Goal: Submit feedback/report problem: Submit feedback/report problem

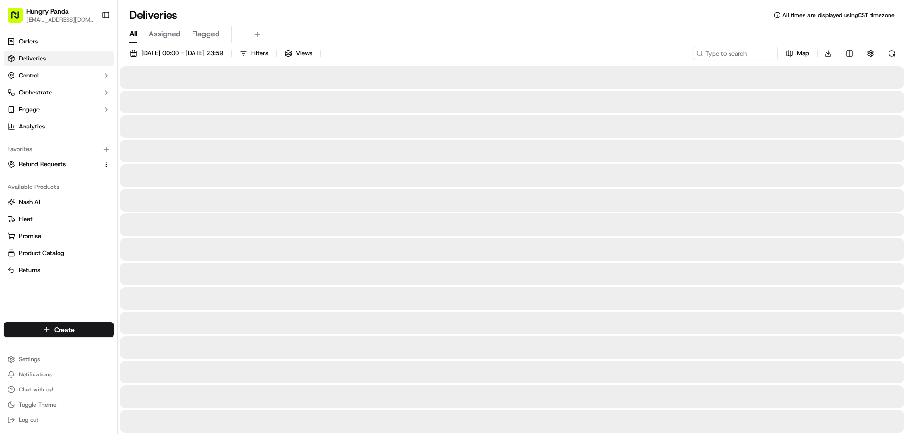
click at [771, 53] on input at bounding box center [735, 53] width 85 height 13
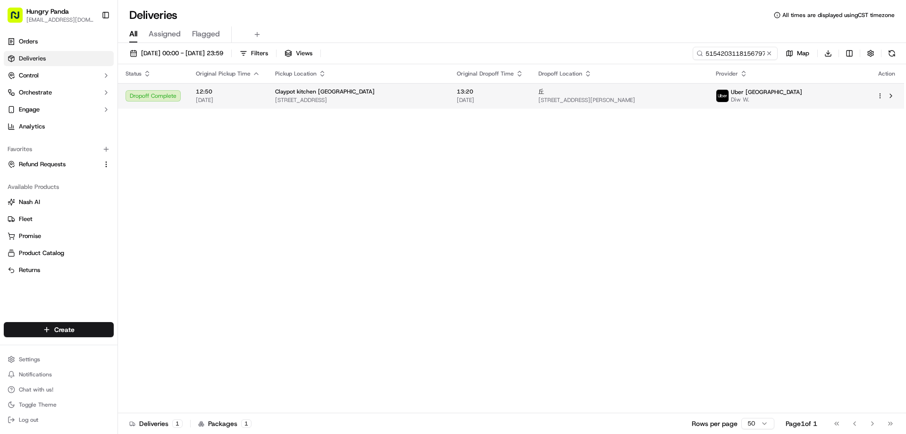
click at [505, 95] on span "13:20" at bounding box center [490, 92] width 67 height 8
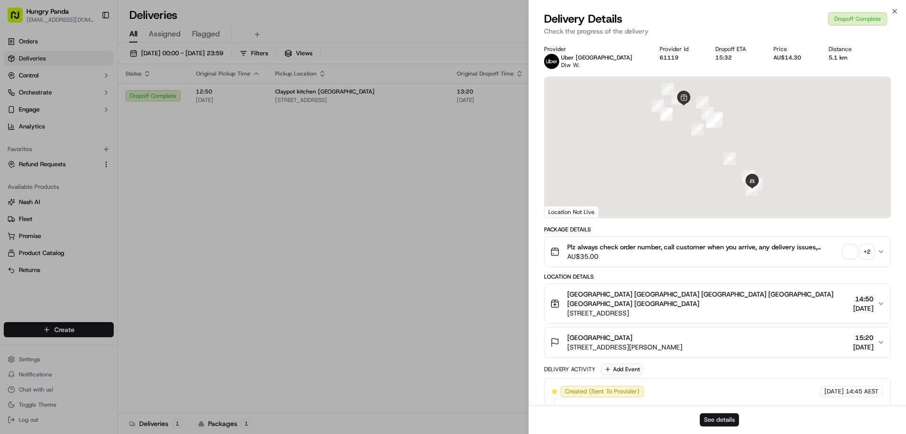
click at [717, 421] on button "See details" at bounding box center [719, 419] width 39 height 13
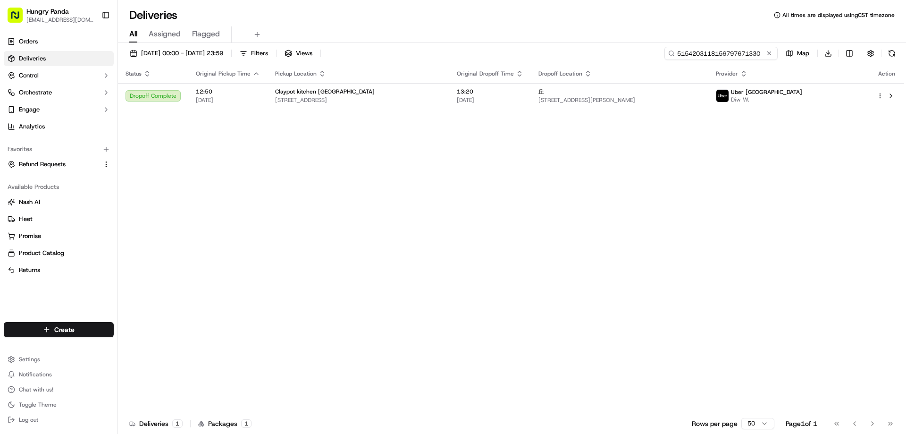
click at [742, 59] on input "5154203118156797671330" at bounding box center [721, 53] width 113 height 13
paste input "6650210058157731901337"
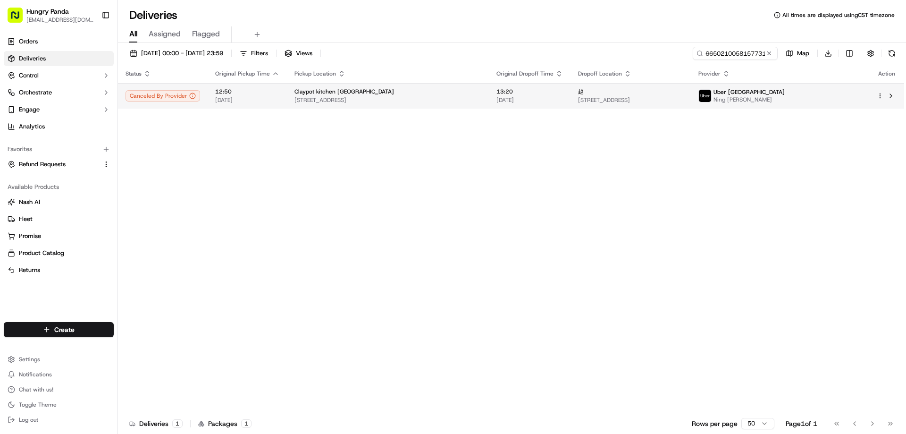
click at [638, 85] on td "赵 u50/1 Monash Rd, Gladesville NSW 2111, Australia" at bounding box center [631, 95] width 120 height 25
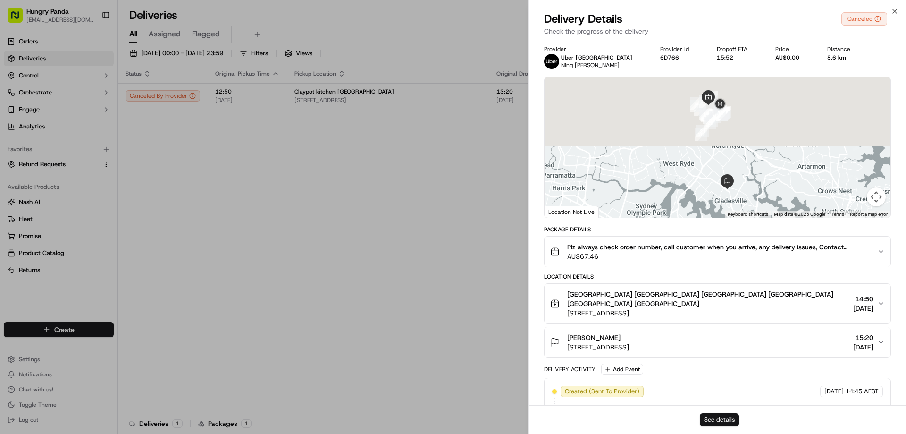
click at [722, 425] on button "See details" at bounding box center [719, 419] width 39 height 13
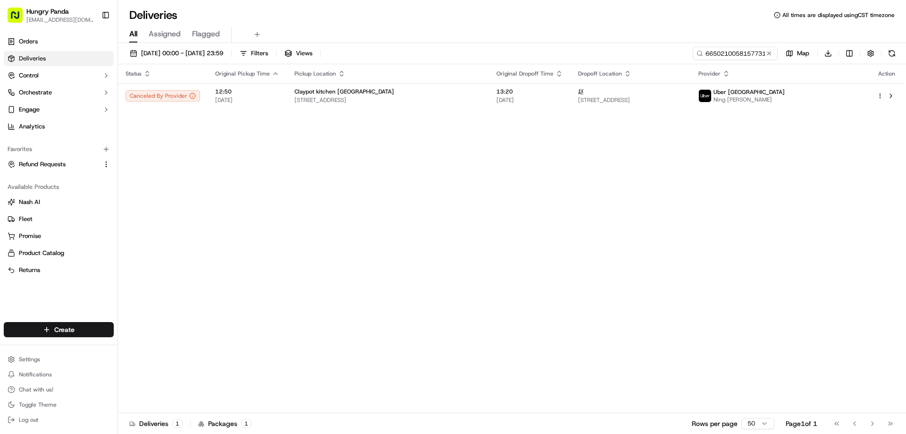
click at [764, 44] on div "10/09/2025 00:00 - 19/09/2025 23:59 Filters Views 6650210058157731901337 Map Do…" at bounding box center [512, 239] width 788 height 393
click at [733, 52] on input "6650210058157731901337" at bounding box center [721, 53] width 113 height 13
paste input "764823208885976509779"
type input "764823208885976509779"
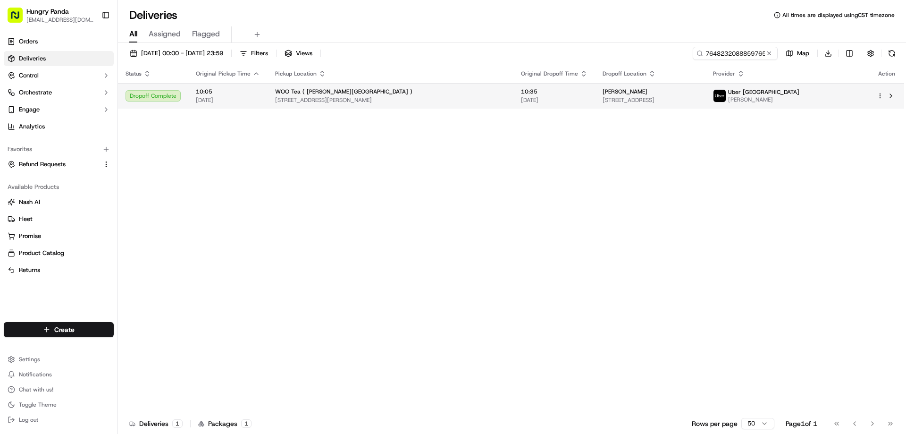
click at [595, 108] on td "Shirley 24 Confectioners Way, Rosebery NSW 2018, Australia" at bounding box center [650, 95] width 110 height 25
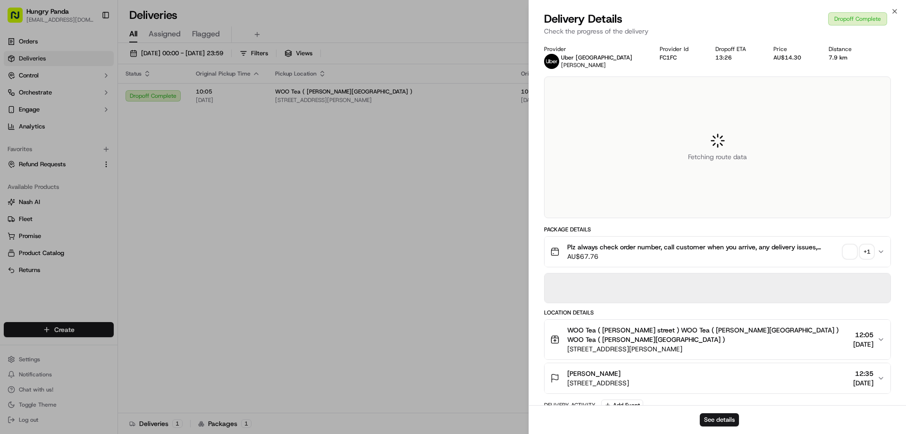
drag, startPoint x: 566, startPoint y: 108, endPoint x: 696, endPoint y: 131, distance: 131.8
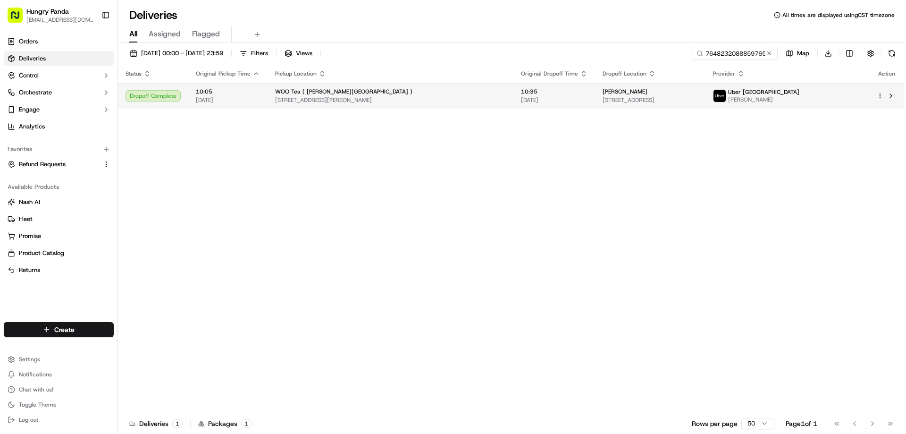
click at [603, 98] on span "24 Confectioners Way, Rosebery NSW 2018, Australia" at bounding box center [650, 100] width 95 height 8
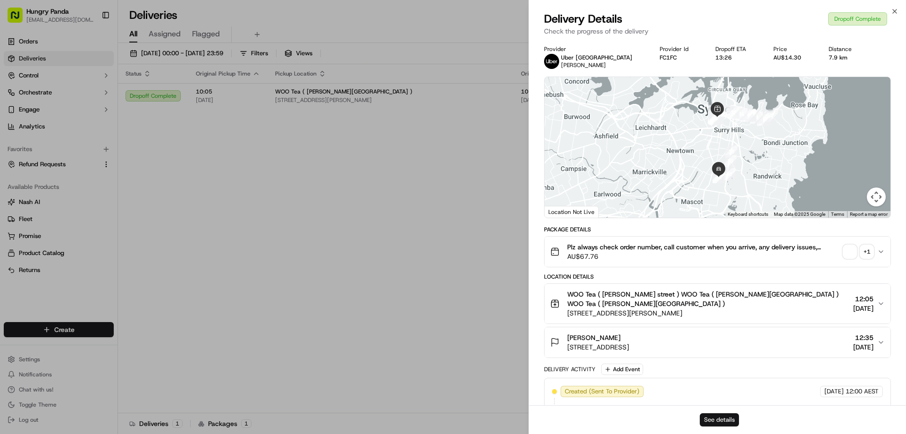
click at [713, 417] on button "See details" at bounding box center [719, 419] width 39 height 13
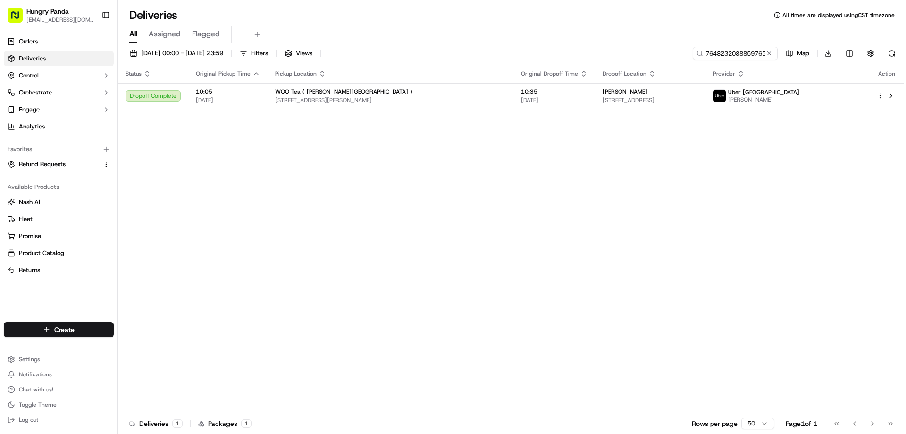
click at [582, 177] on div "Status Original Pickup Time Pickup Location Original Dropoff Time Dropoff Locat…" at bounding box center [511, 238] width 786 height 349
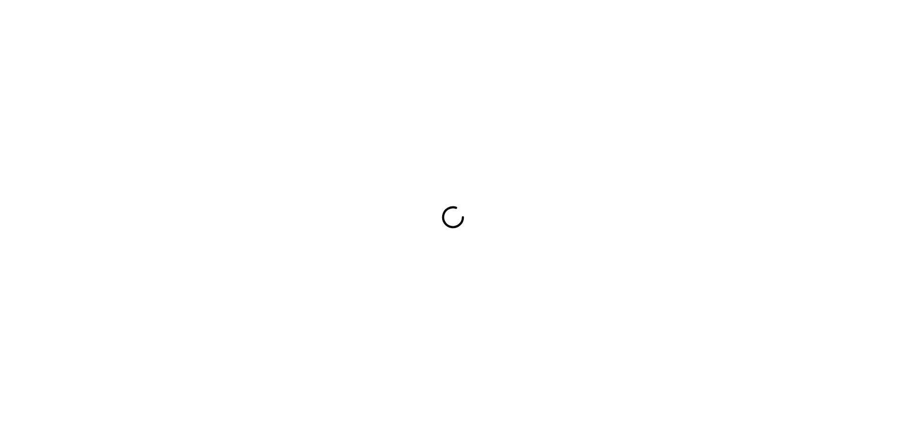
click at [426, 272] on div at bounding box center [453, 217] width 906 height 434
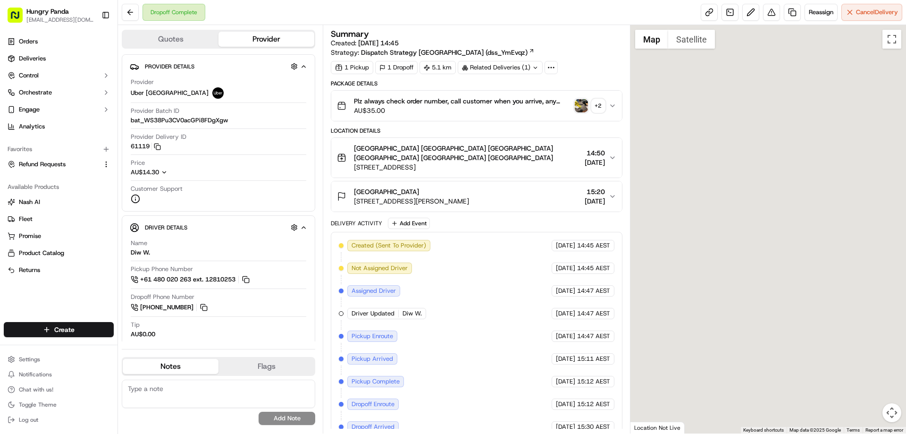
click at [577, 107] on img "button" at bounding box center [581, 105] width 13 height 13
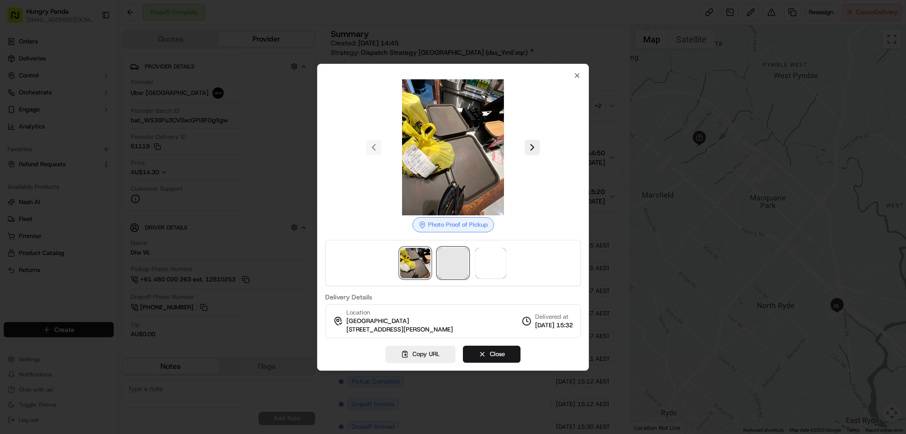
click at [457, 267] on span at bounding box center [453, 263] width 30 height 30
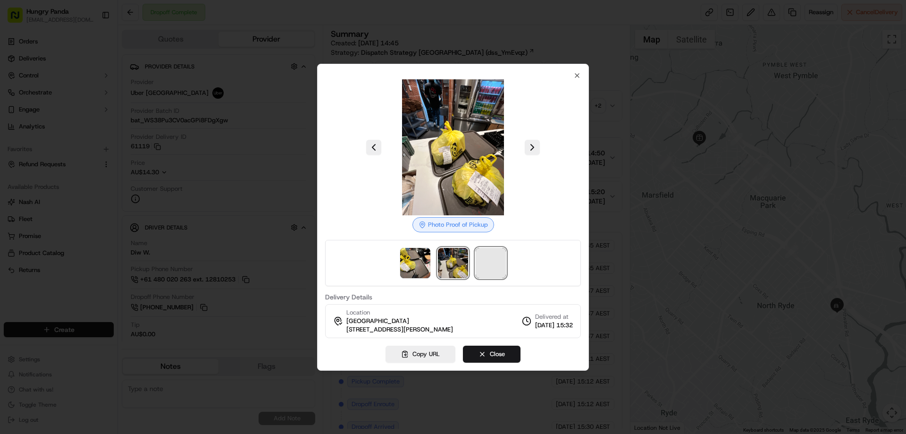
click at [495, 262] on span at bounding box center [491, 263] width 30 height 30
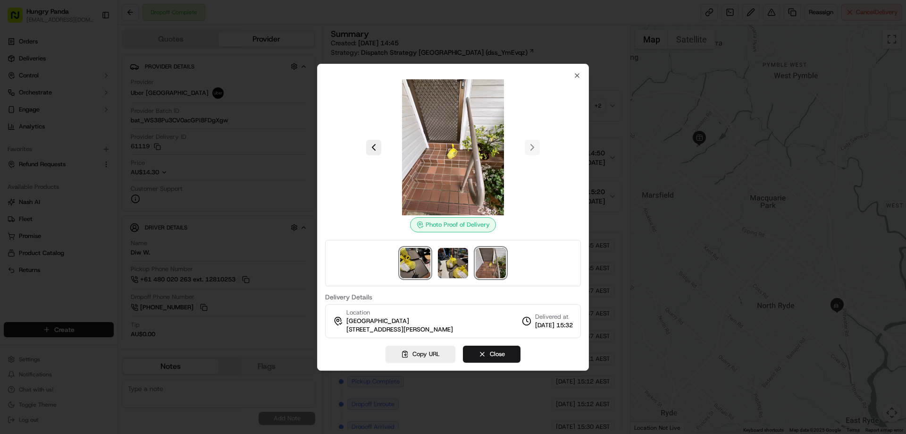
click at [405, 269] on img at bounding box center [415, 263] width 30 height 30
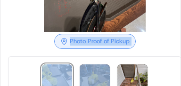
drag, startPoint x: 104, startPoint y: 25, endPoint x: 101, endPoint y: 58, distance: 32.7
click at [101, 58] on div "Photo Proof of Pickup" at bounding box center [95, -1] width 174 height 207
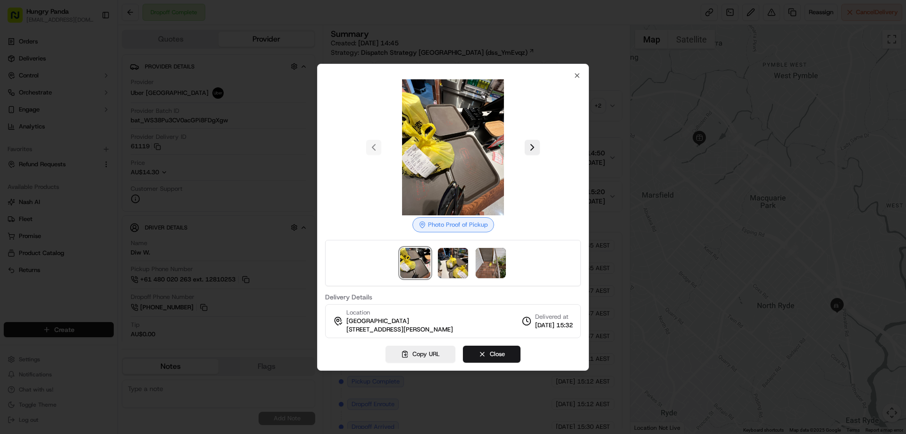
click at [675, 95] on div at bounding box center [453, 217] width 906 height 434
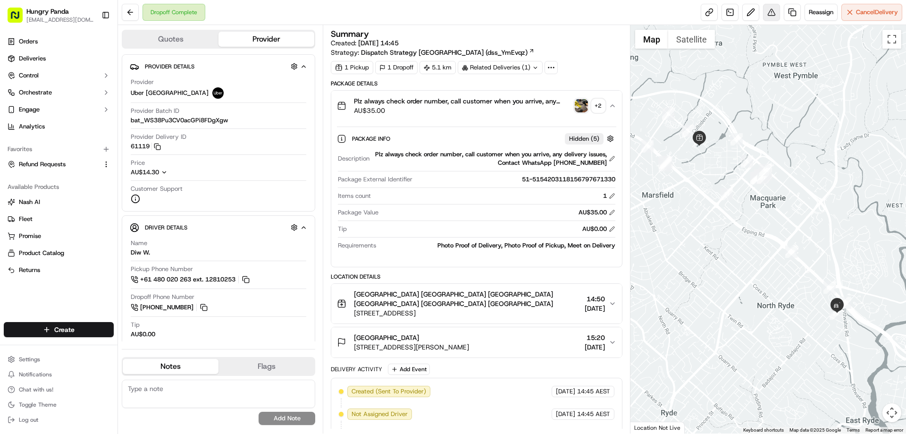
click at [772, 13] on button at bounding box center [771, 12] width 17 height 17
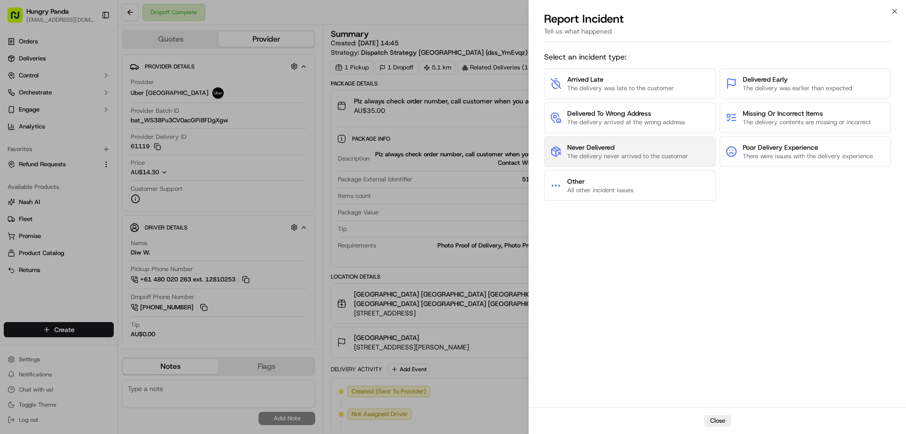
click at [610, 154] on span "The delivery never arrived to the customer" at bounding box center [627, 156] width 121 height 8
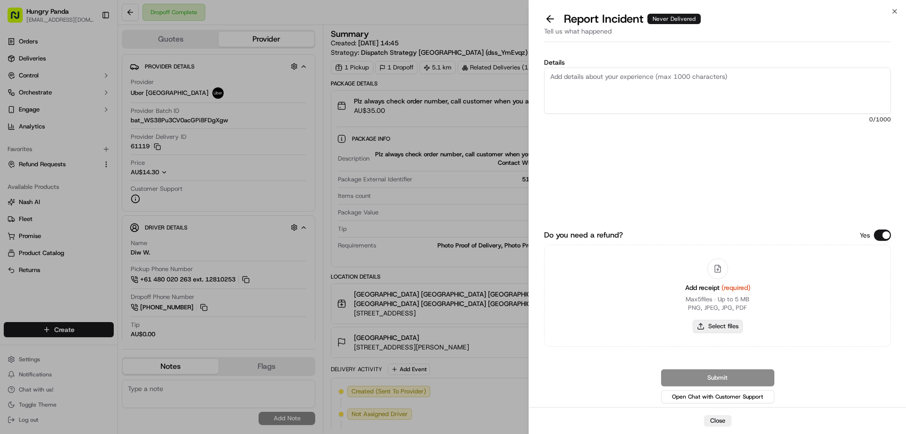
click at [704, 328] on button "Select files" at bounding box center [718, 326] width 50 height 13
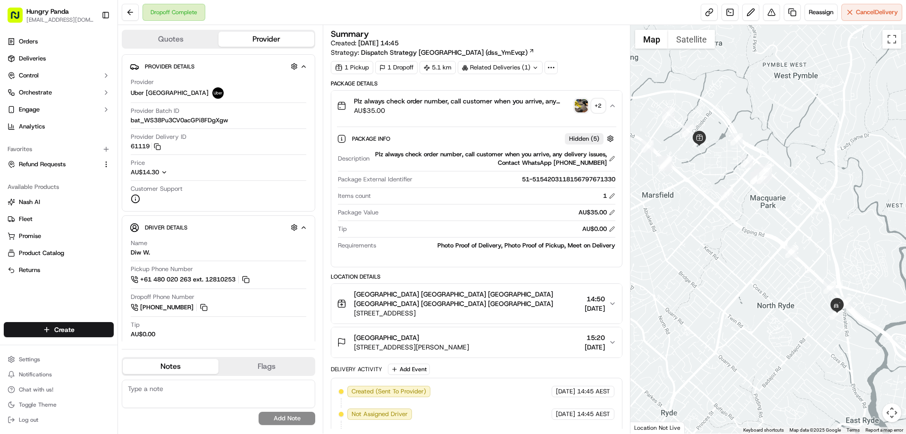
click at [580, 112] on div "Plz always check order number, call customer when you arrive, any delivery issu…" at bounding box center [472, 105] width 271 height 19
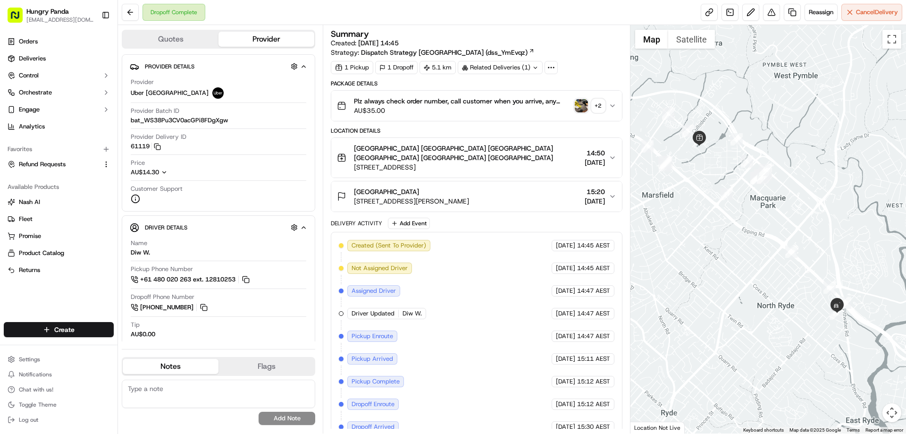
click at [582, 102] on img "button" at bounding box center [581, 105] width 13 height 13
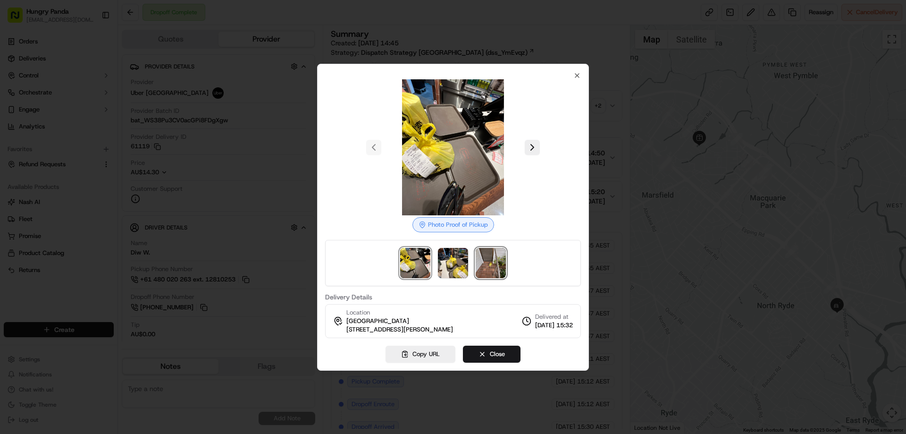
click at [492, 260] on img at bounding box center [491, 263] width 30 height 30
click at [608, 153] on div at bounding box center [453, 217] width 906 height 434
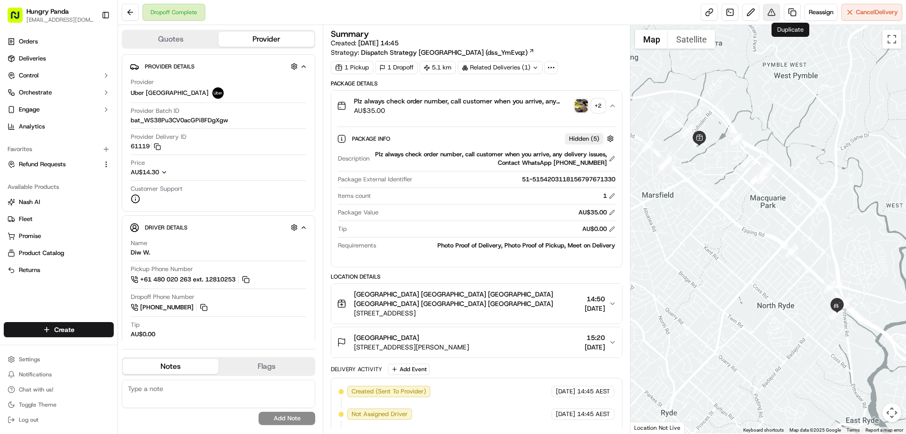
click at [770, 12] on button at bounding box center [771, 12] width 17 height 17
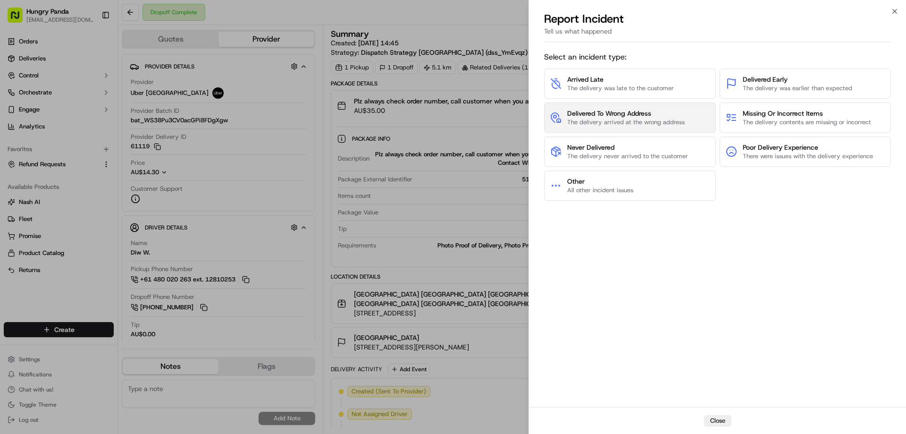
click at [615, 110] on span "Delivered To Wrong Address" at bounding box center [626, 113] width 118 height 9
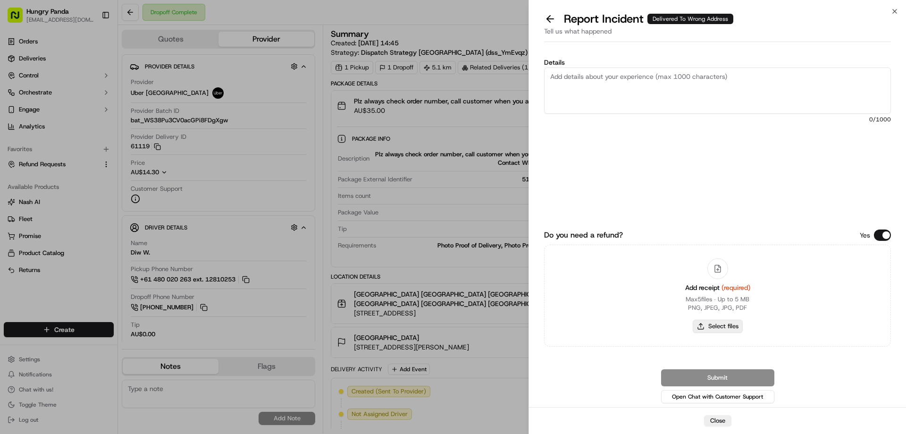
click at [713, 327] on button "Select files" at bounding box center [718, 326] width 50 height 13
type input "C:\fakepath\screenshot_2025-09-19_16-39-27.png"
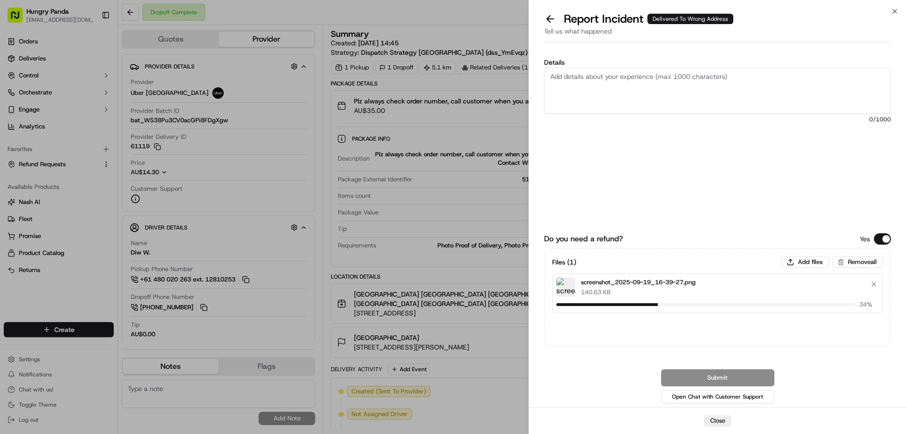
click at [601, 88] on textarea "Details" at bounding box center [717, 90] width 347 height 46
click at [606, 87] on textarea "Details" at bounding box center [717, 90] width 347 height 46
paste textarea "The customer reported that he did not receive the food. The photo taken by the …"
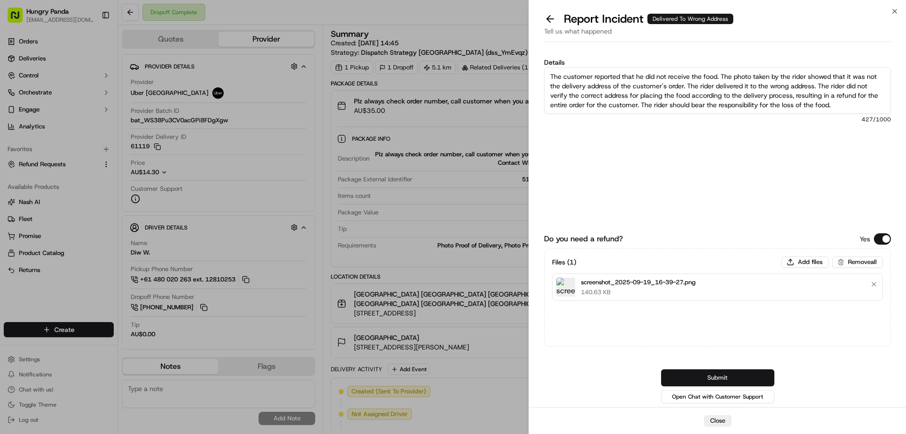
type textarea "The customer reported that he did not receive the food. The photo taken by the …"
click at [701, 374] on button "Submit" at bounding box center [717, 377] width 113 height 17
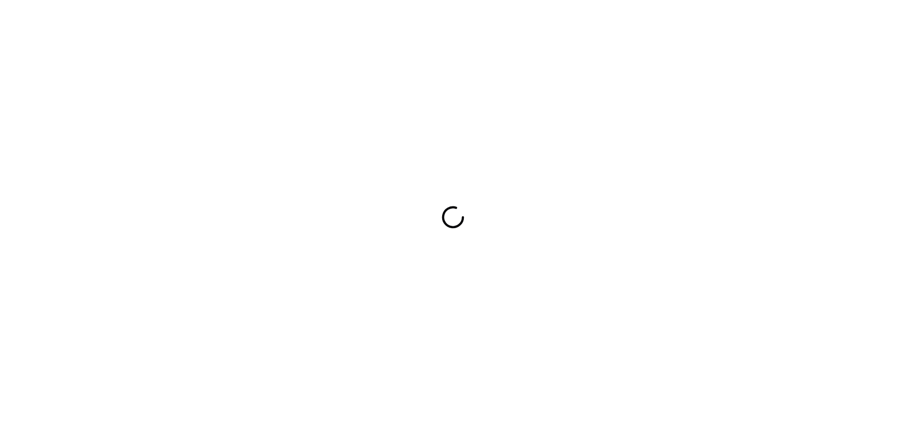
click at [615, 212] on div at bounding box center [453, 217] width 906 height 434
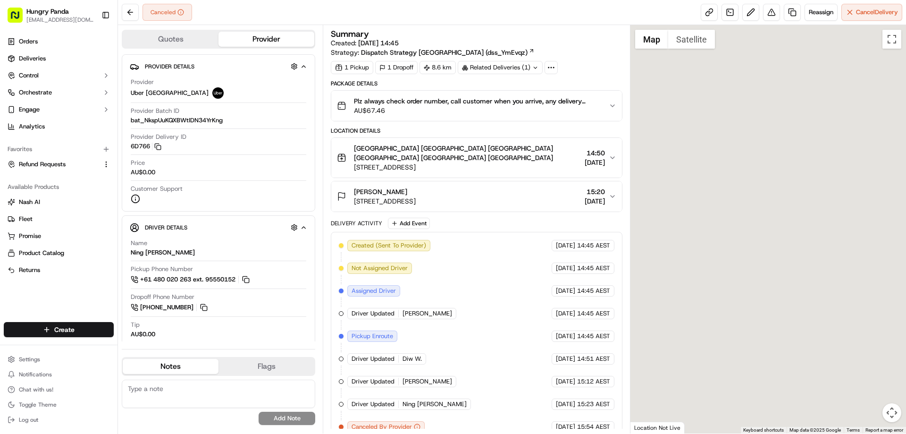
click at [603, 104] on div "Plz always check order number, call customer when you arrive, any delivery issu…" at bounding box center [472, 105] width 271 height 19
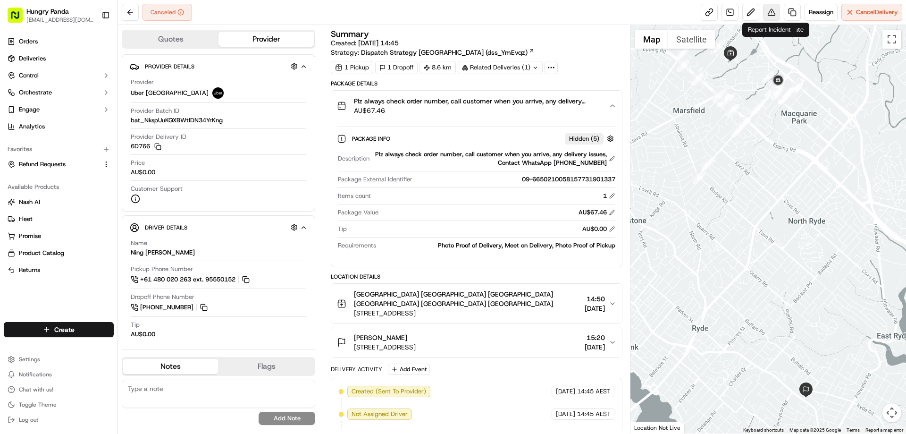
click at [775, 15] on button at bounding box center [771, 12] width 17 height 17
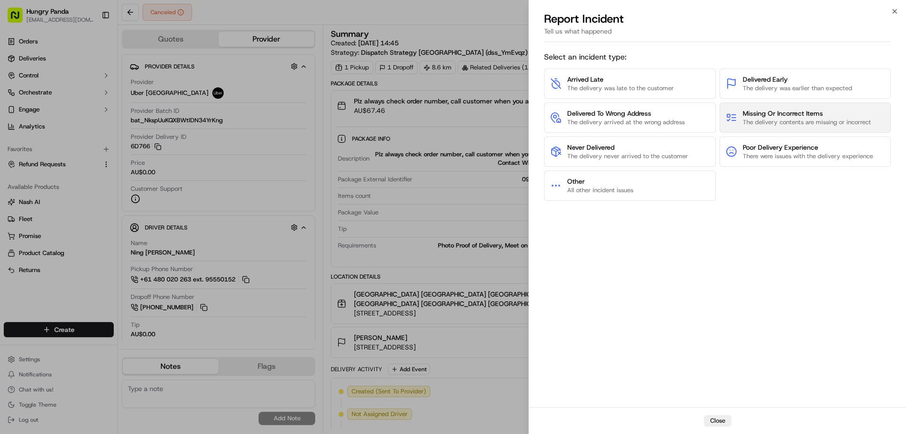
click at [803, 122] on span "The delivery contents are missing or incorrect" at bounding box center [807, 122] width 128 height 8
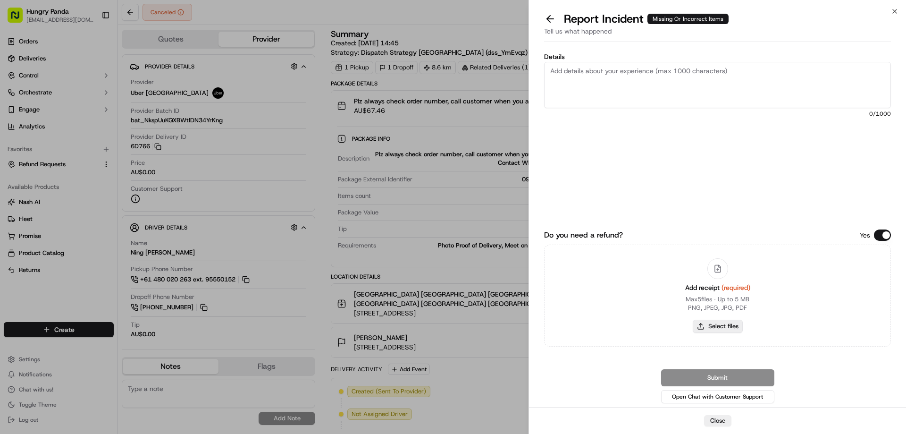
click at [702, 328] on button "Select files" at bounding box center [718, 326] width 50 height 13
type input "C:\fakepath\screenshot_2025-09-19_16-40-41.png"
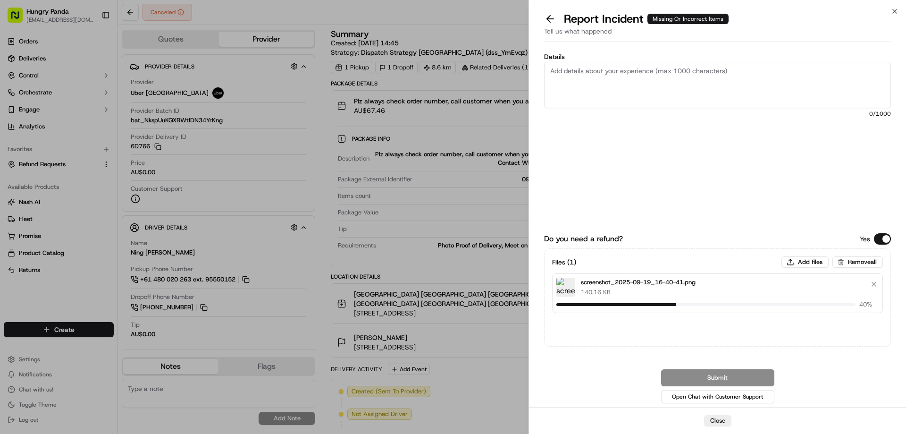
click at [642, 78] on textarea "Details" at bounding box center [717, 85] width 347 height 46
click at [618, 88] on textarea "Details" at bounding box center [717, 85] width 347 height 46
paste textarea "The order was picked up by the wrong rider of another delivery order 797671330,…"
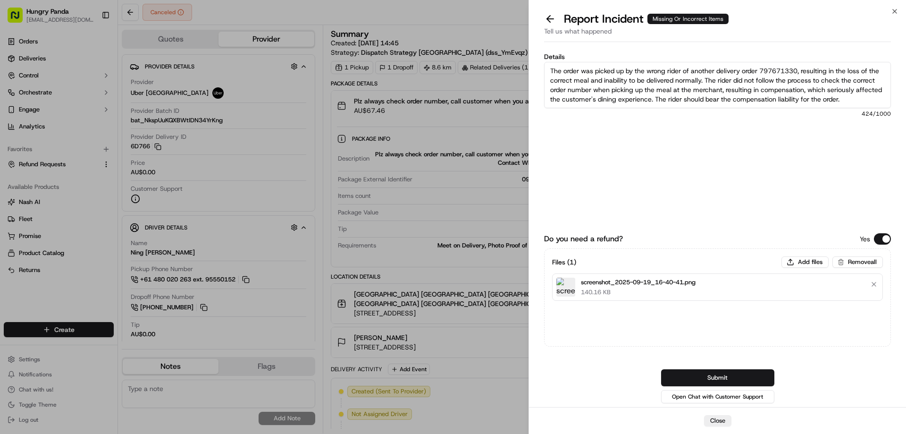
type textarea "The order was picked up by the wrong rider of another delivery order 797671330,…"
click at [625, 84] on textarea "The order was picked up by the wrong rider of another delivery order 797671330,…" at bounding box center [717, 85] width 347 height 46
drag, startPoint x: 707, startPoint y: 373, endPoint x: 707, endPoint y: 346, distance: 26.9
click at [707, 373] on button "Submit" at bounding box center [717, 377] width 113 height 17
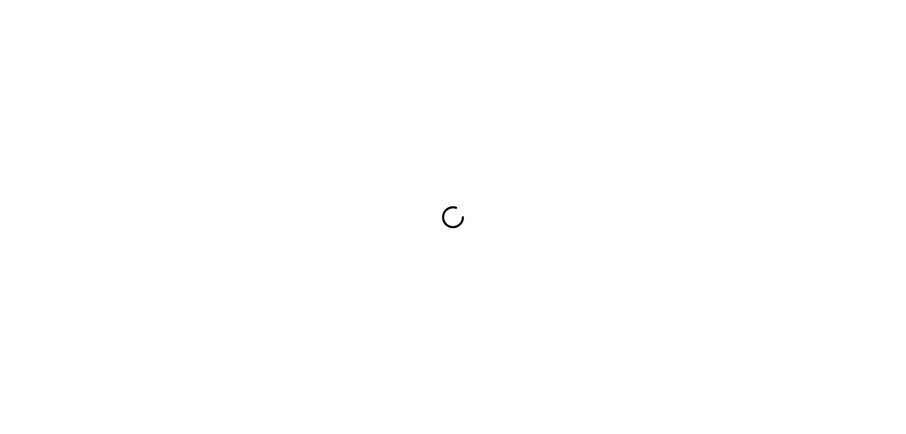
click at [675, 204] on div at bounding box center [453, 217] width 906 height 434
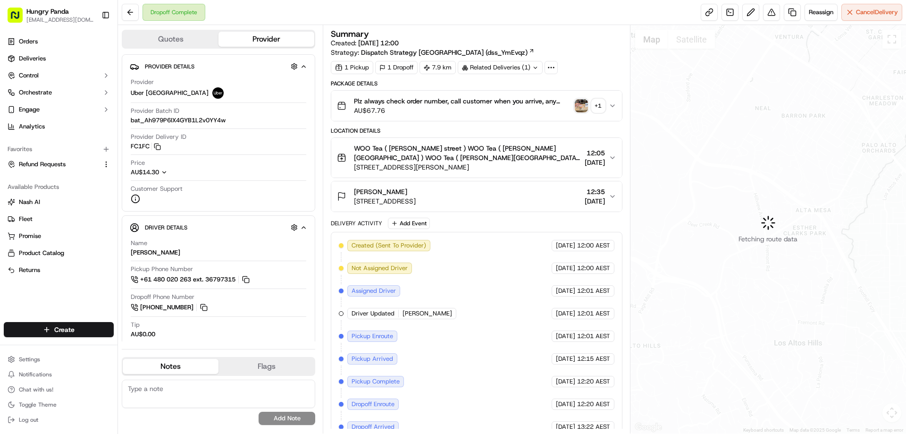
click at [587, 105] on img "button" at bounding box center [581, 105] width 13 height 13
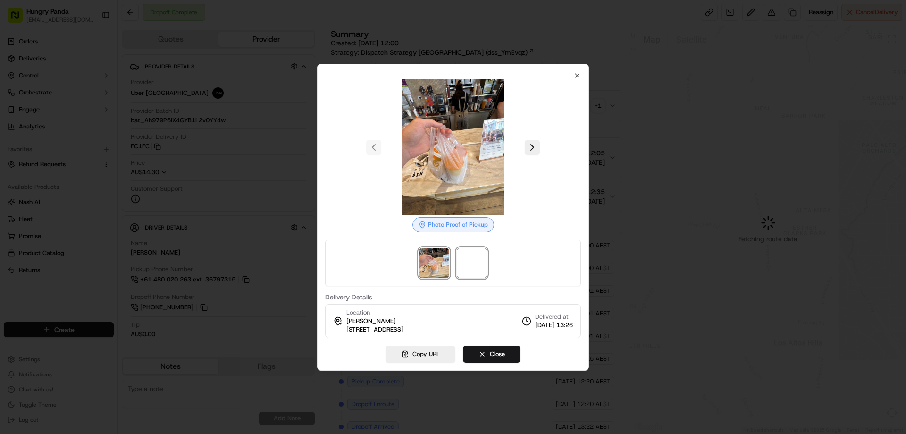
click at [482, 251] on span at bounding box center [472, 263] width 30 height 30
click at [612, 108] on div at bounding box center [453, 217] width 906 height 434
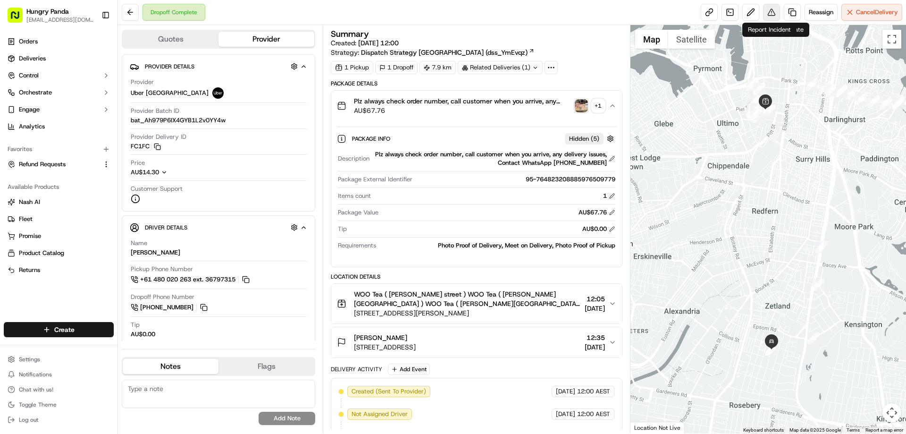
click at [769, 12] on button at bounding box center [771, 12] width 17 height 17
click at [768, 13] on button at bounding box center [771, 12] width 17 height 17
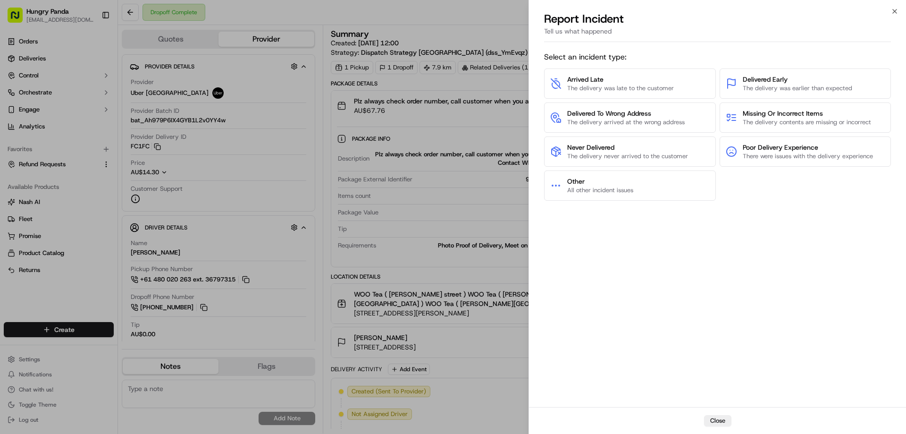
click at [621, 169] on div "Arrived Late The delivery was late to the customer Delivered Early The delivery…" at bounding box center [717, 134] width 347 height 132
click at [621, 182] on span "Other" at bounding box center [600, 181] width 66 height 9
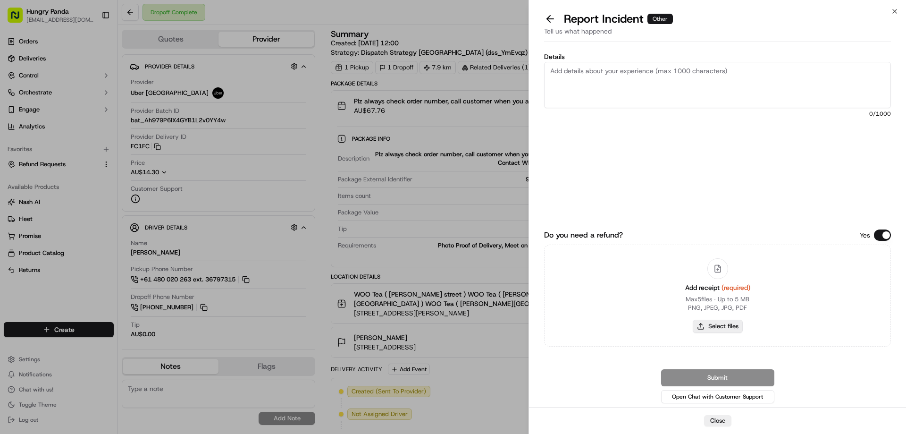
click at [709, 328] on button "Select files" at bounding box center [718, 326] width 50 height 13
type input "C:\fakepath\screenshot_2025-09-19_16-42-46.png"
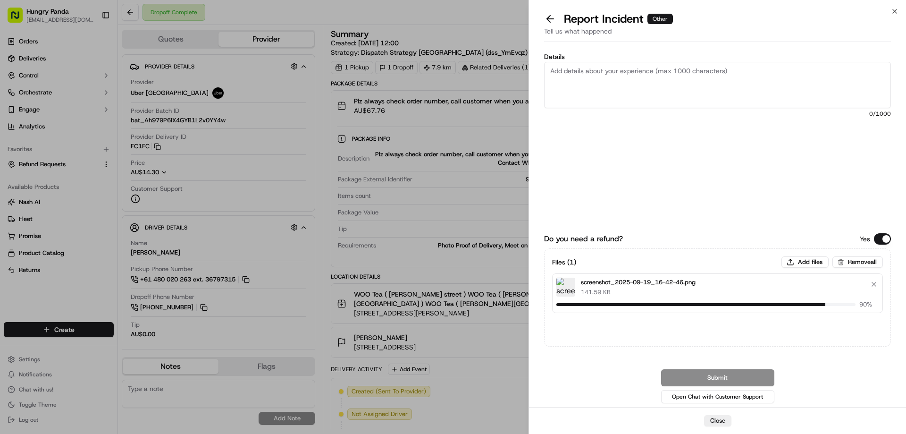
click at [598, 81] on textarea "Details" at bounding box center [717, 85] width 347 height 46
paste textarea "The customer reported that he did not receive the meal, the delivery photo take…"
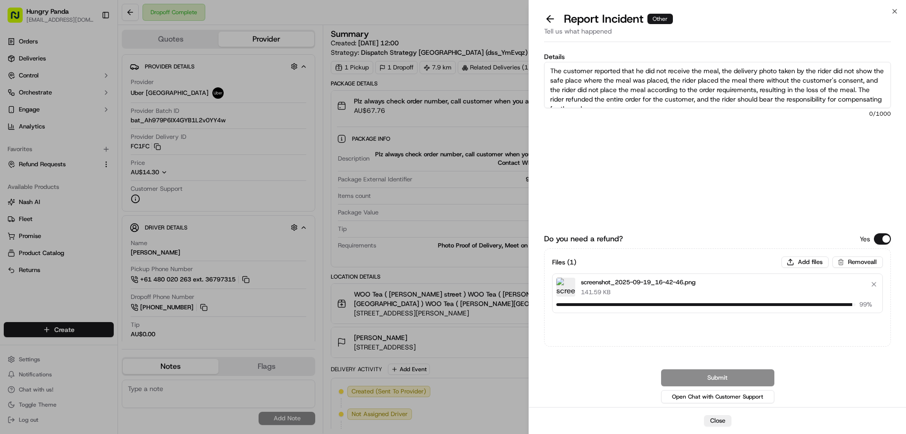
scroll to position [5, 0]
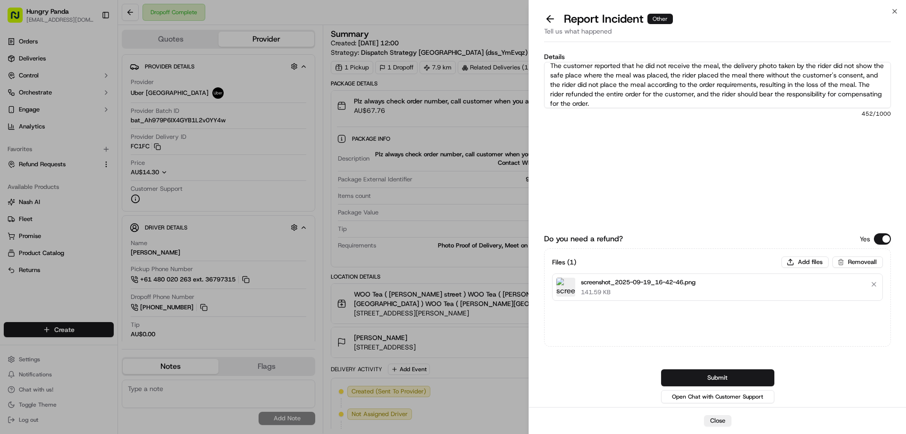
type textarea "The customer reported that he did not receive the meal, the delivery photo take…"
click at [716, 376] on button "Submit" at bounding box center [717, 377] width 113 height 17
